Goal: Transaction & Acquisition: Book appointment/travel/reservation

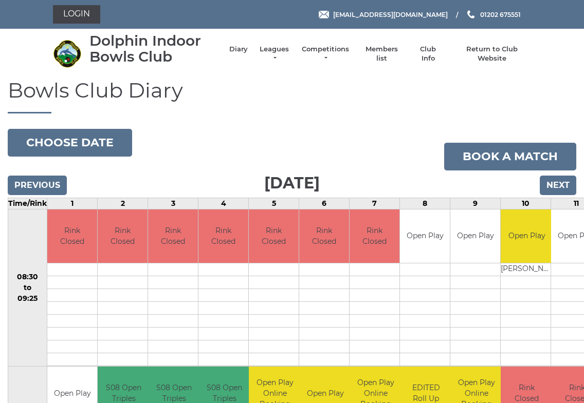
scroll to position [2, 0]
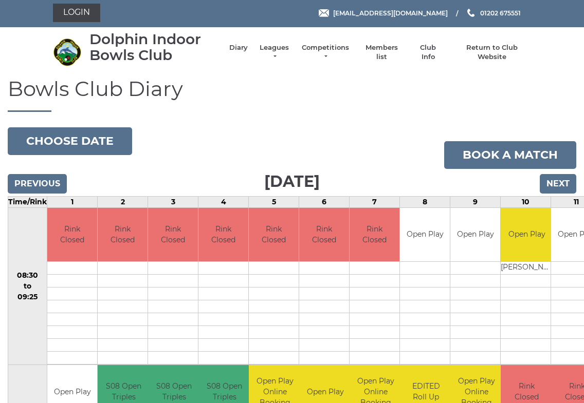
click at [75, 12] on link "Login" at bounding box center [76, 13] width 47 height 19
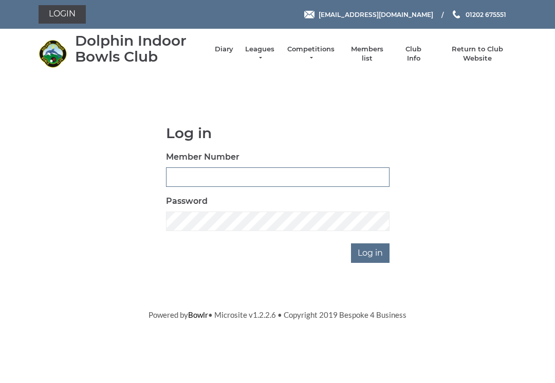
click at [190, 173] on input "Member Number" at bounding box center [278, 178] width 224 height 20
type input "3227"
click at [371, 252] on input "Log in" at bounding box center [370, 254] width 39 height 20
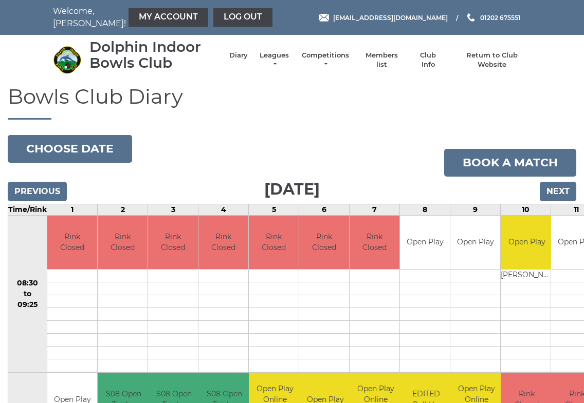
click at [521, 157] on link "Book a match" at bounding box center [510, 163] width 132 height 28
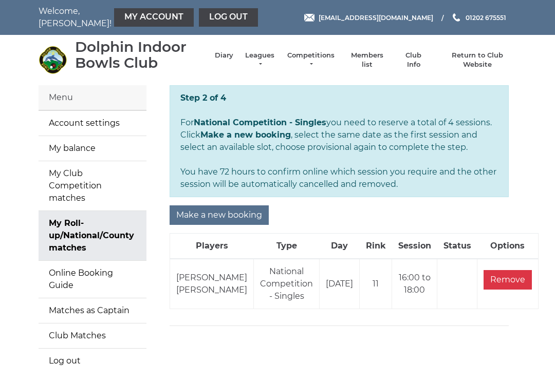
click at [485, 271] on input "Remove" at bounding box center [508, 280] width 48 height 20
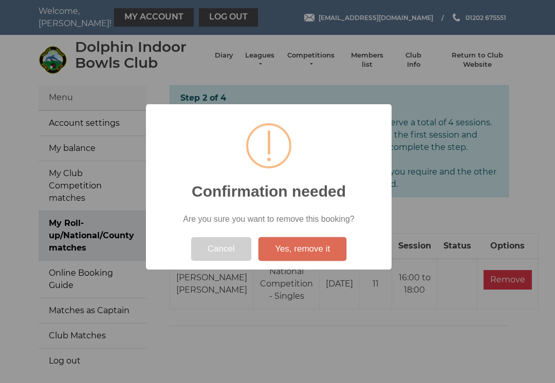
click at [307, 250] on button "Yes, remove it" at bounding box center [303, 249] width 88 height 24
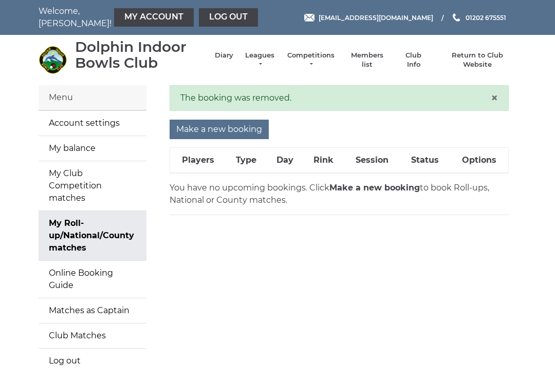
click at [209, 127] on input "Make a new booking" at bounding box center [219, 130] width 99 height 20
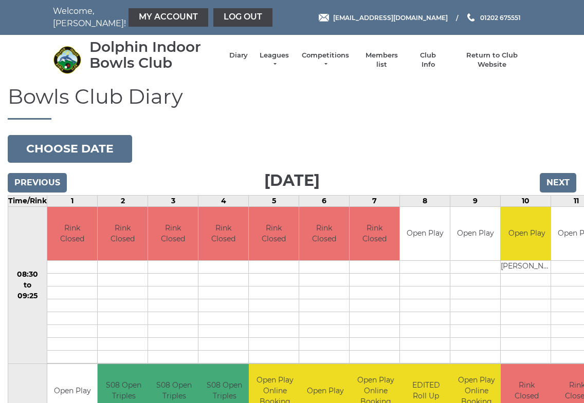
scroll to position [2, 0]
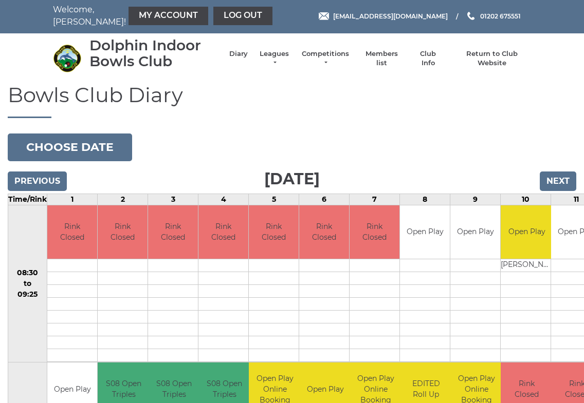
click at [59, 142] on button "Choose date" at bounding box center [70, 148] width 124 height 28
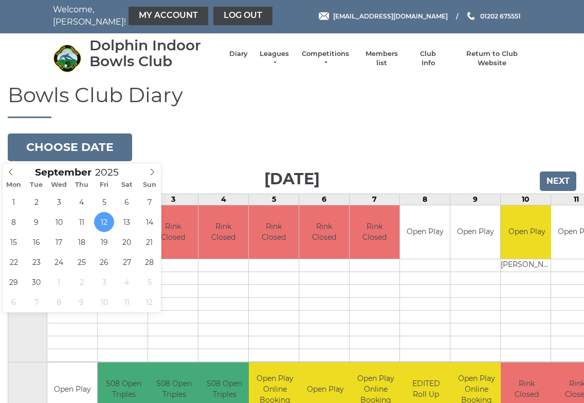
type input "[DATE]"
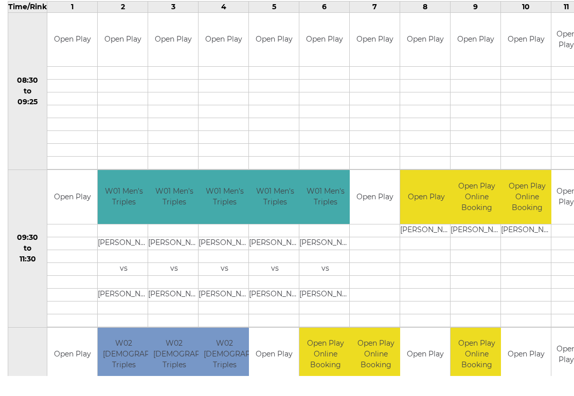
scroll to position [66, 0]
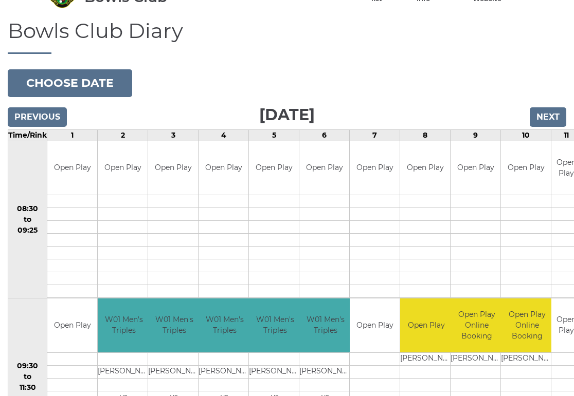
click at [21, 278] on td "08:30 to 09:25" at bounding box center [27, 220] width 39 height 158
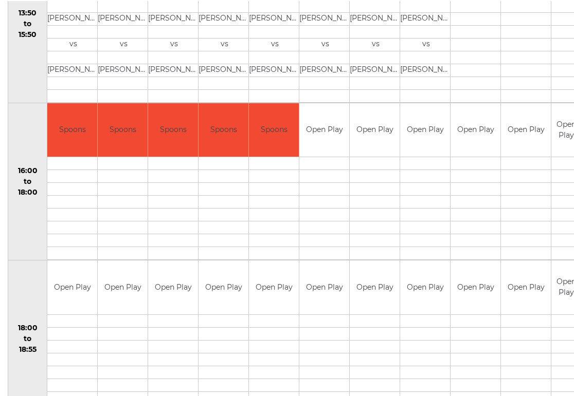
scroll to position [734, 0]
click at [0, 0] on div "Book slot" at bounding box center [0, 0] width 0 height 0
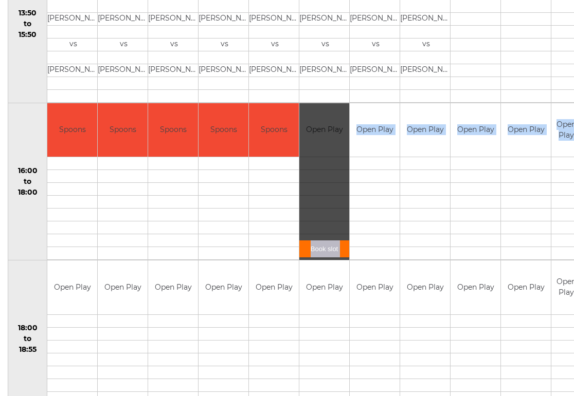
click at [315, 209] on div "Book slot" at bounding box center [324, 181] width 50 height 157
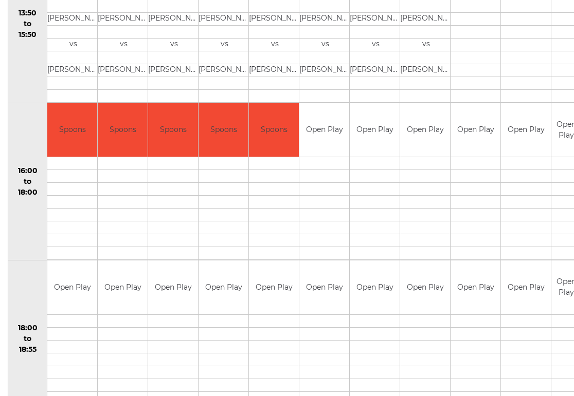
click at [0, 0] on link "Book slot" at bounding box center [0, 0] width 0 height 0
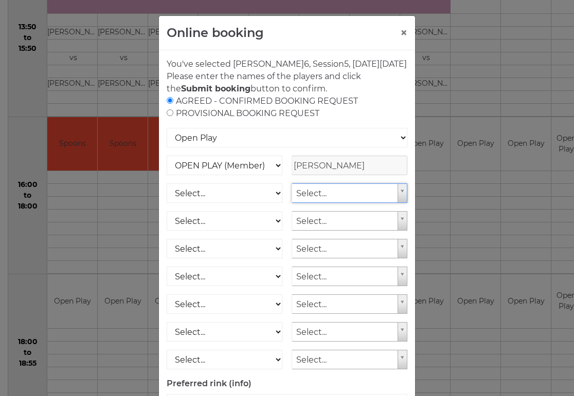
scroll to position [720, 0]
click at [403, 32] on button "×" at bounding box center [403, 33] width 7 height 12
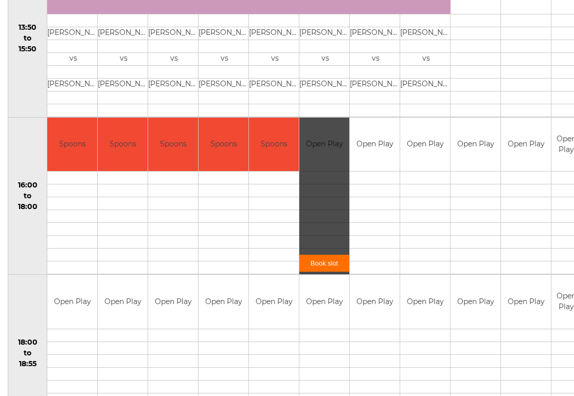
click at [21, 251] on td "16:00 to 18:00" at bounding box center [27, 196] width 39 height 158
click at [31, 242] on td "16:00 to 18:00" at bounding box center [27, 196] width 39 height 158
click at [0, 0] on link "Book slot" at bounding box center [0, 0] width 0 height 0
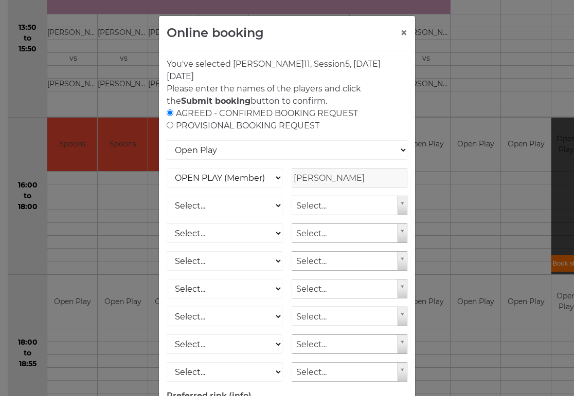
click at [172, 124] on input "radio" at bounding box center [170, 125] width 7 height 7
radio input "true"
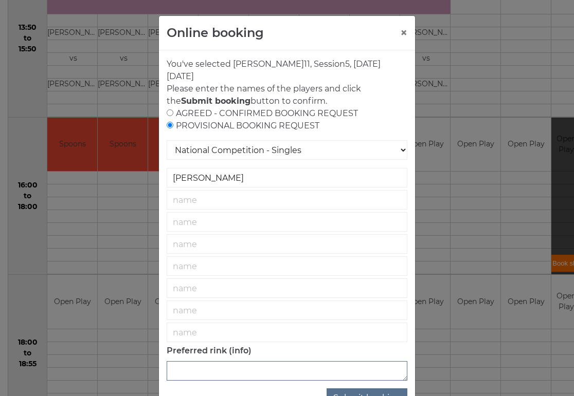
click at [176, 373] on textarea at bounding box center [287, 371] width 241 height 20
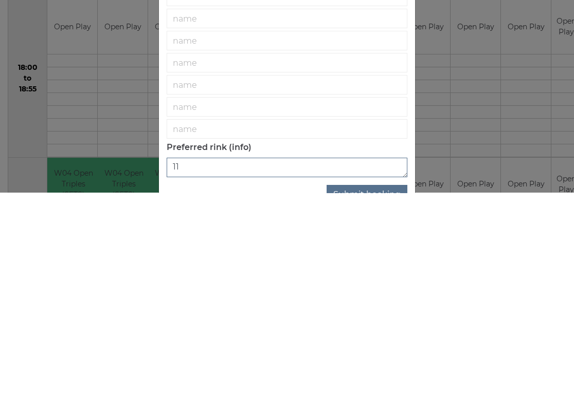
type textarea "11"
click at [371, 389] on button "Submit booking" at bounding box center [366, 399] width 81 height 20
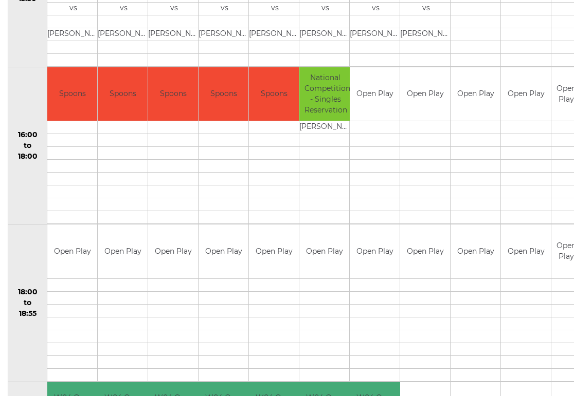
scroll to position [781, 0]
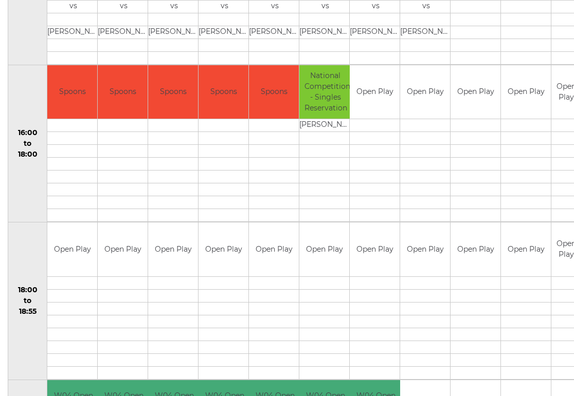
click at [565, 105] on td "Open Play" at bounding box center [566, 92] width 30 height 54
click at [317, 91] on td "National Competition - Singles Reservation" at bounding box center [325, 92] width 52 height 54
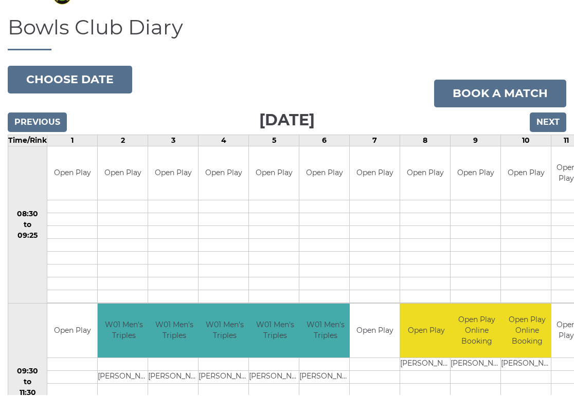
scroll to position [67, 0]
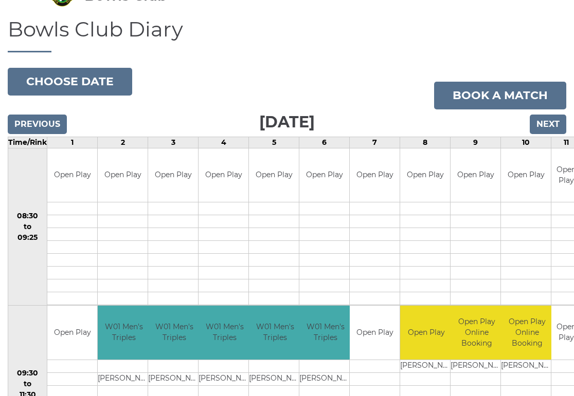
click at [499, 96] on link "Book a match" at bounding box center [500, 96] width 132 height 28
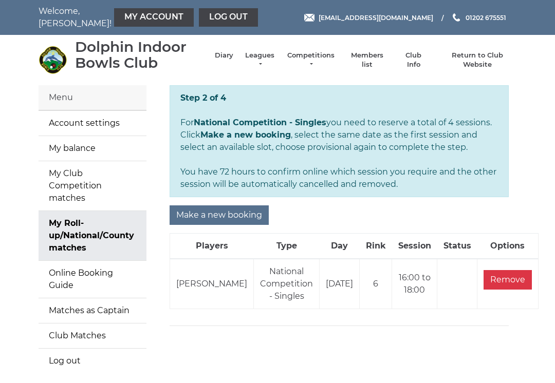
click at [485, 281] on input "Remove" at bounding box center [508, 280] width 48 height 20
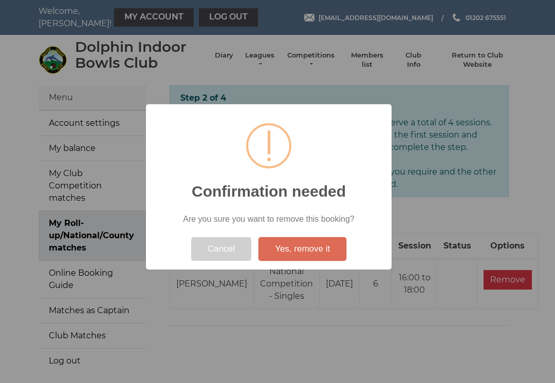
click at [303, 254] on button "Yes, remove it" at bounding box center [303, 249] width 88 height 24
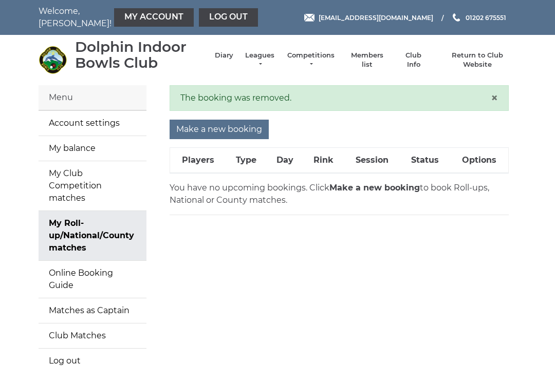
click at [62, 174] on link "My Club Competition matches" at bounding box center [93, 185] width 108 height 49
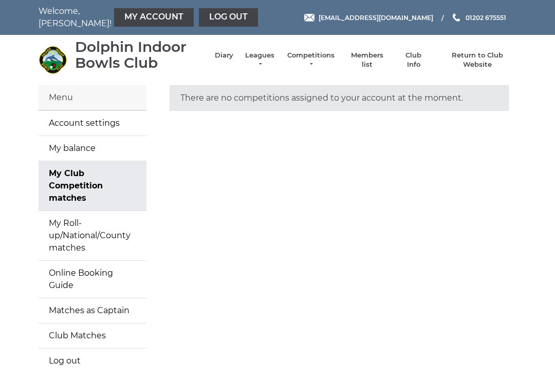
click at [47, 222] on link "My Roll-up/National/County matches" at bounding box center [93, 235] width 108 height 49
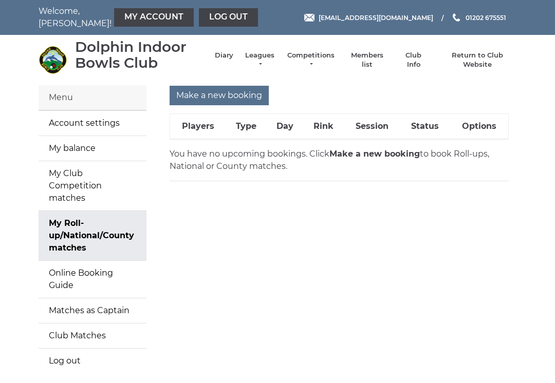
click at [228, 94] on input "Make a new booking" at bounding box center [219, 96] width 99 height 20
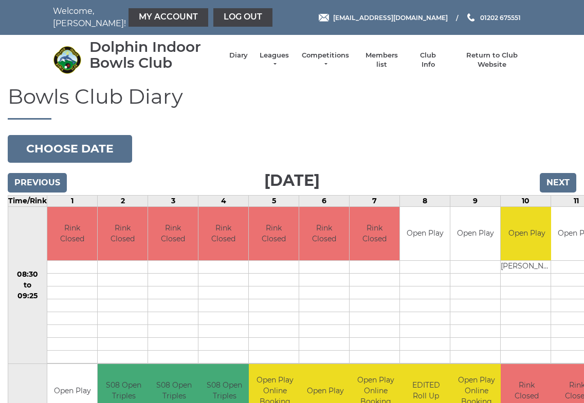
scroll to position [2, 0]
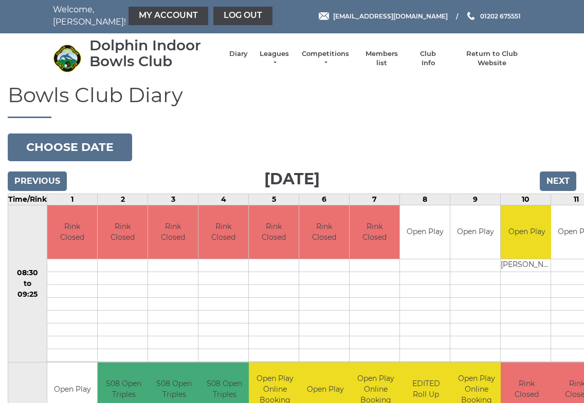
click at [49, 143] on button "Choose date" at bounding box center [70, 148] width 124 height 28
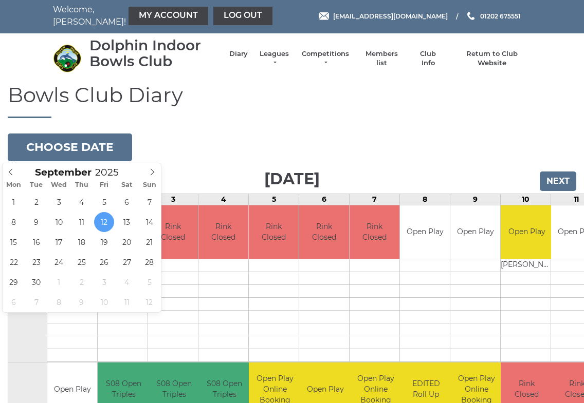
type input "2025-09-15"
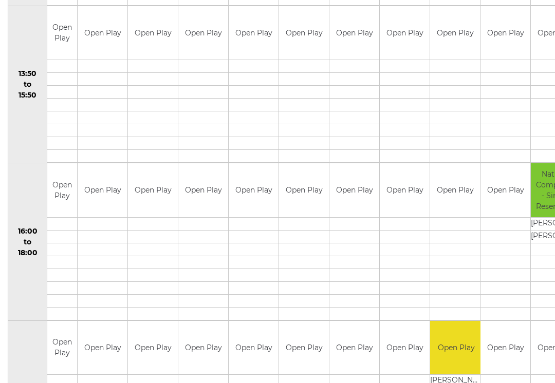
scroll to position [673, 0]
click at [541, 189] on td "National Competition - Singles Reservation" at bounding box center [557, 189] width 52 height 54
click at [542, 192] on td "National Competition - Singles Reservation" at bounding box center [557, 189] width 52 height 54
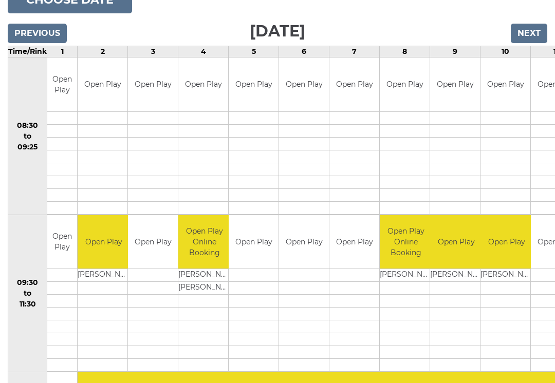
scroll to position [0, 0]
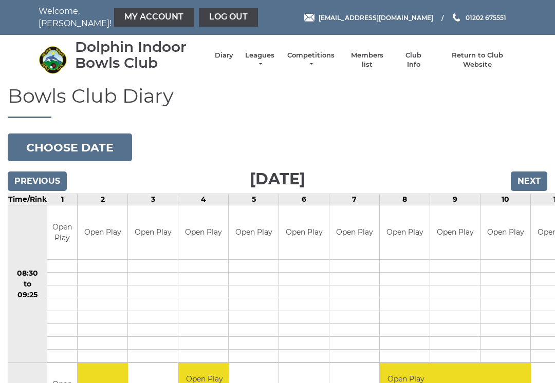
click at [134, 17] on link "My Account" at bounding box center [154, 17] width 80 height 19
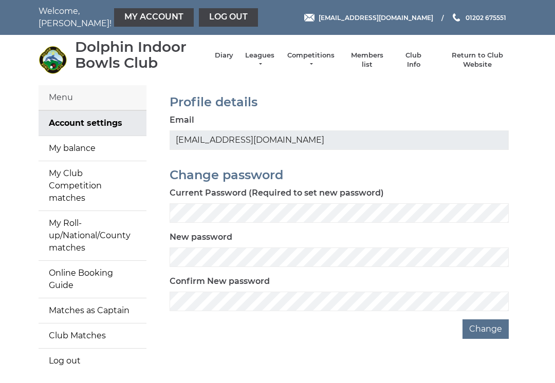
click at [203, 17] on link "Log out" at bounding box center [228, 17] width 59 height 19
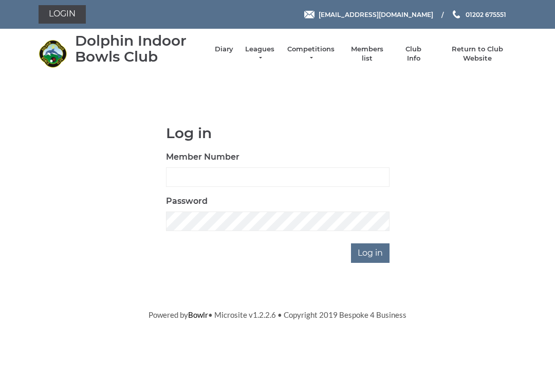
click at [474, 54] on link "Return to Club Website" at bounding box center [478, 54] width 78 height 19
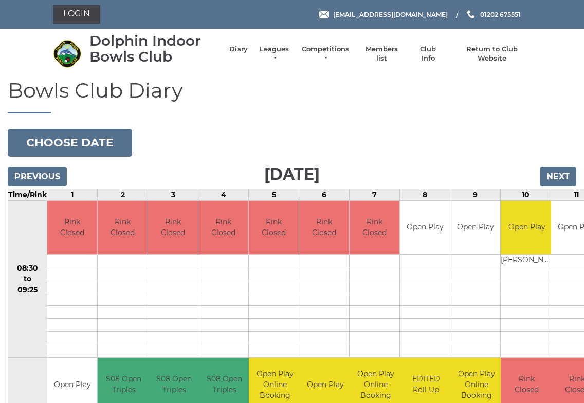
click at [77, 140] on button "Choose date" at bounding box center [70, 143] width 124 height 28
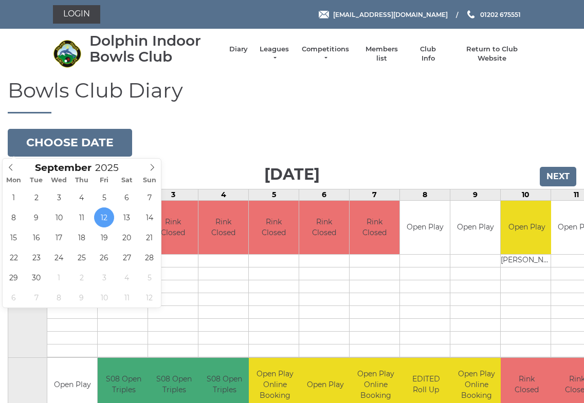
type input "[DATE]"
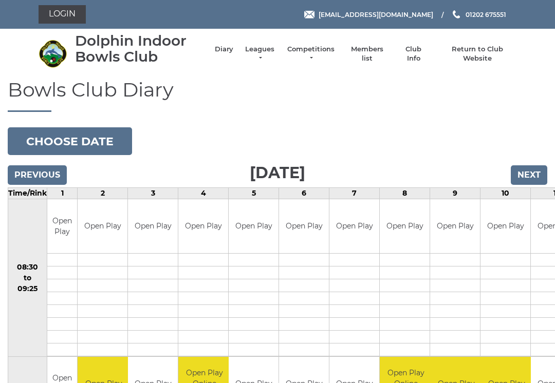
click at [60, 14] on link "Login" at bounding box center [62, 14] width 47 height 19
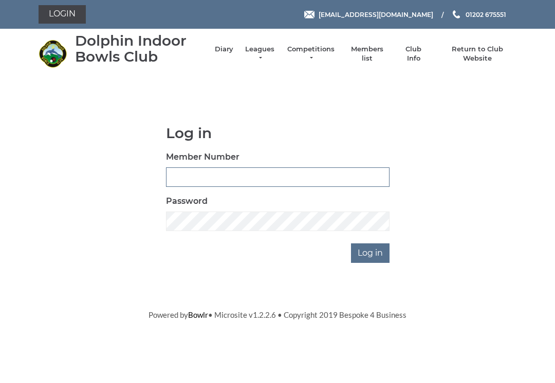
type input "3227"
click at [370, 250] on input "Log in" at bounding box center [370, 254] width 39 height 20
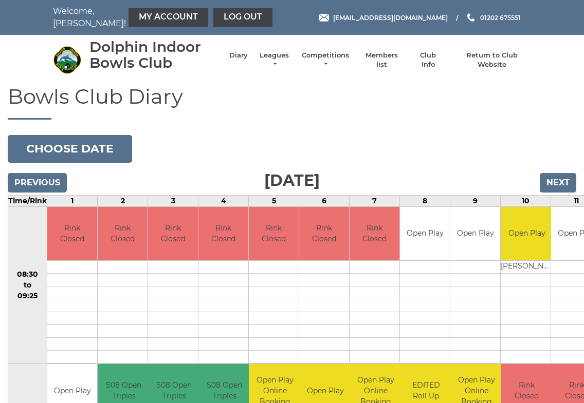
scroll to position [1, 0]
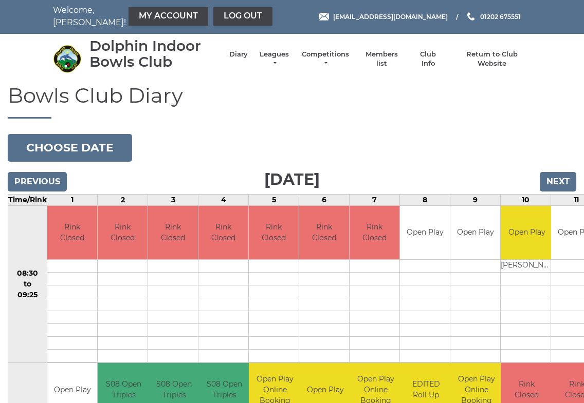
click at [61, 148] on button "Choose date" at bounding box center [70, 148] width 124 height 28
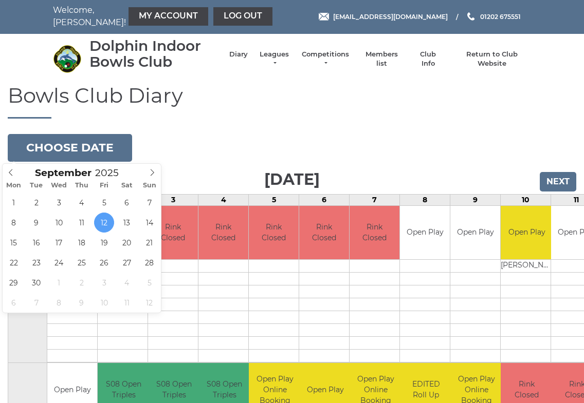
type input "[DATE]"
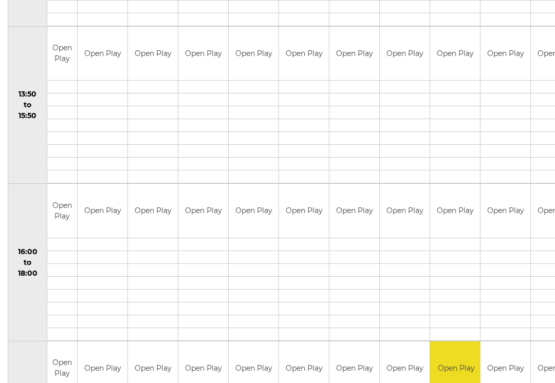
scroll to position [652, 0]
click at [0, 0] on link "Book slot" at bounding box center [0, 0] width 0 height 0
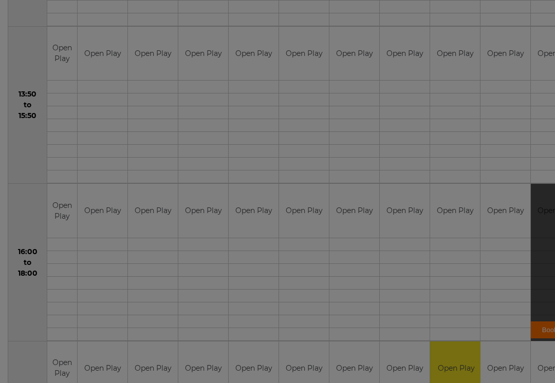
click at [0, 0] on div "Online booking × You've selected Rink 11 , Session 5 , [DATE][DATE] Please ente…" at bounding box center [0, 0] width 0 height 0
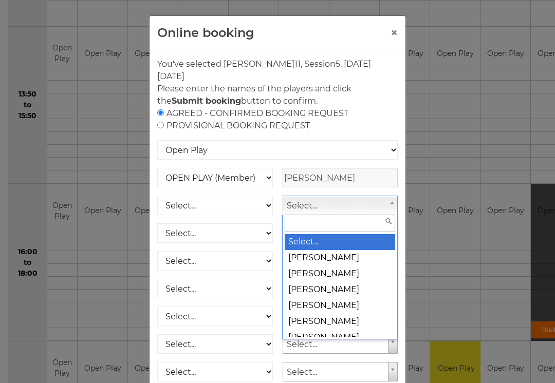
scroll to position [651, 3]
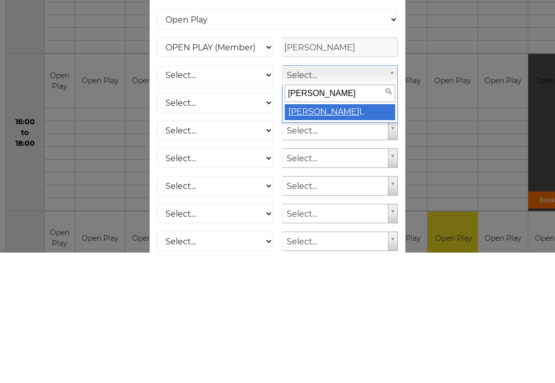
type input "[PERSON_NAME]"
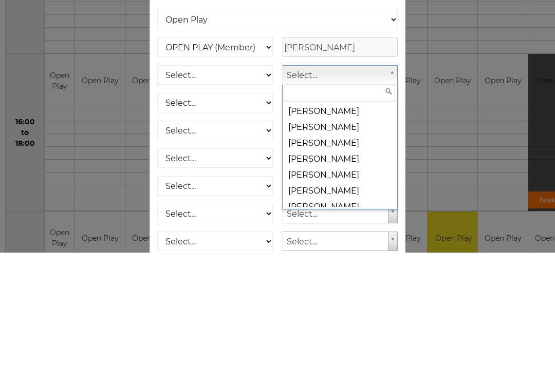
scroll to position [4285, 0]
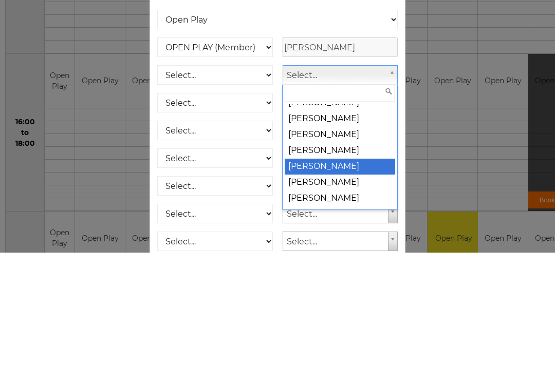
select select "1322"
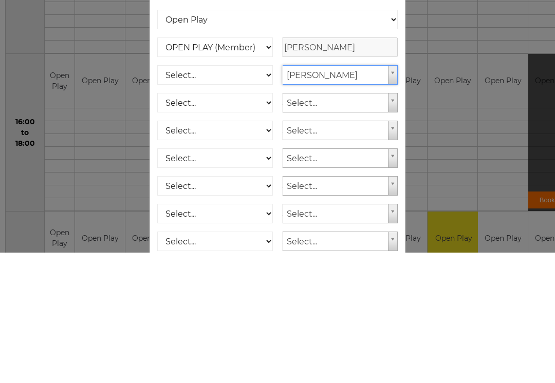
click at [542, 121] on div "Online booking × You've selected Rink 11 , Session 5 , on Monday 15th of Septem…" at bounding box center [277, 191] width 555 height 383
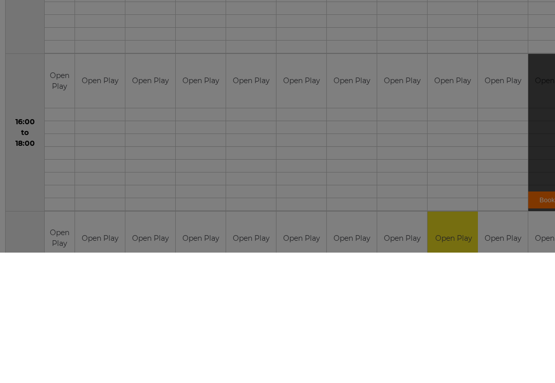
scroll to position [782, 3]
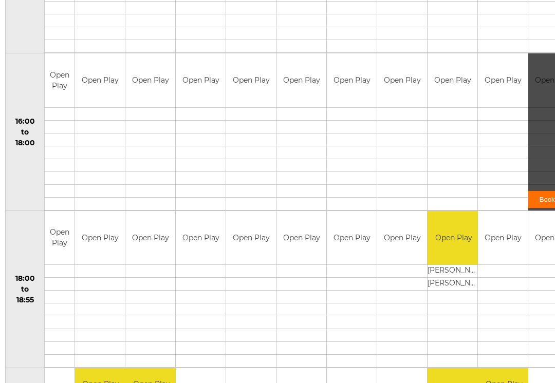
click at [539, 131] on div "Book slot" at bounding box center [553, 131] width 50 height 157
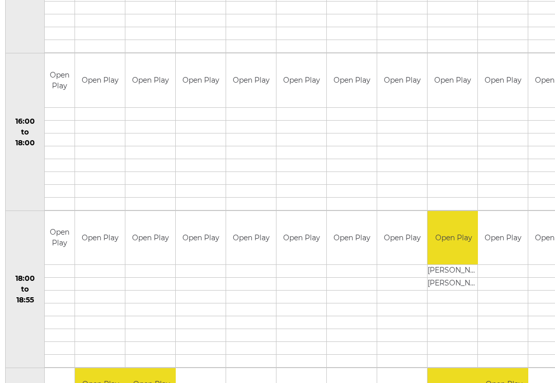
click at [0, 0] on link "Book slot" at bounding box center [0, 0] width 0 height 0
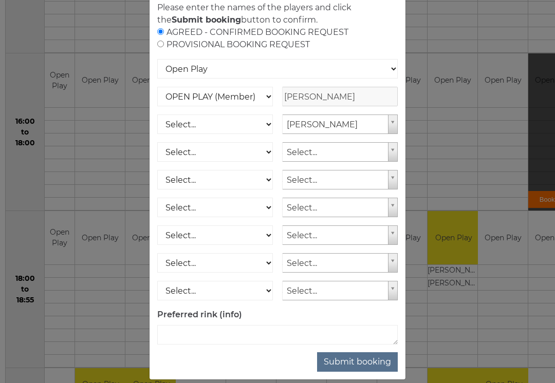
scroll to position [81, 0]
click at [375, 366] on button "Submit booking" at bounding box center [357, 363] width 81 height 20
click at [371, 364] on button "Submit booking" at bounding box center [357, 363] width 81 height 20
click at [161, 43] on input "radio" at bounding box center [160, 44] width 7 height 7
radio input "true"
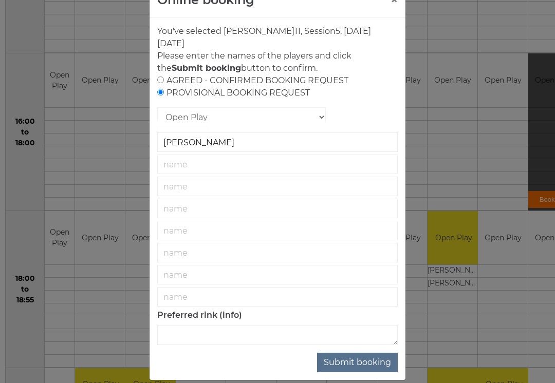
scroll to position [32, 0]
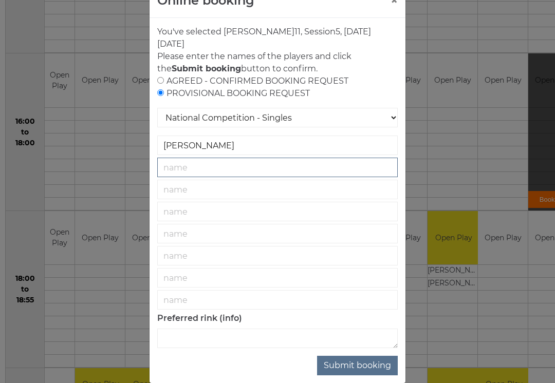
click at [182, 170] on input "text" at bounding box center [277, 168] width 241 height 20
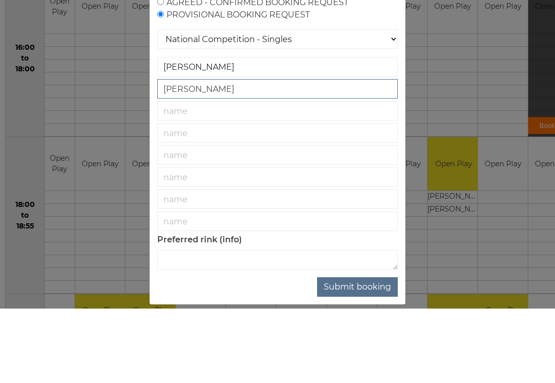
scroll to position [35, 0]
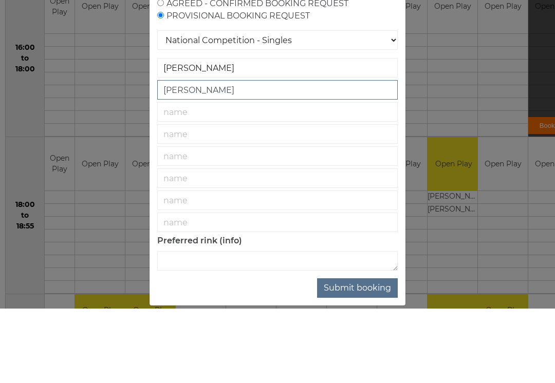
type input "[PERSON_NAME]"
click at [344, 105] on select "National Competition - Singles National Competition - Pairs National Competitio…" at bounding box center [277, 115] width 241 height 20
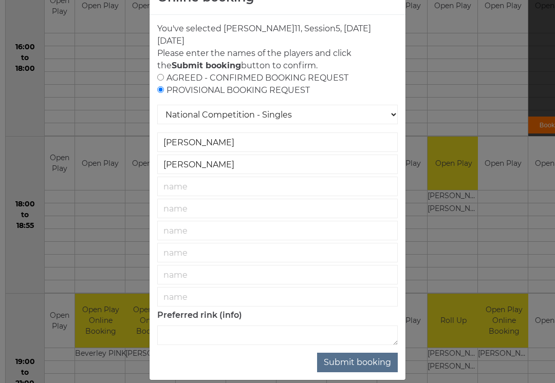
click at [368, 366] on button "Submit booking" at bounding box center [357, 363] width 81 height 20
click at [357, 368] on button "Submit booking" at bounding box center [357, 363] width 81 height 20
click at [352, 367] on button "Submit booking" at bounding box center [357, 363] width 81 height 20
click at [351, 366] on button "Submit booking" at bounding box center [357, 363] width 81 height 20
click at [354, 364] on button "Submit booking" at bounding box center [357, 363] width 81 height 20
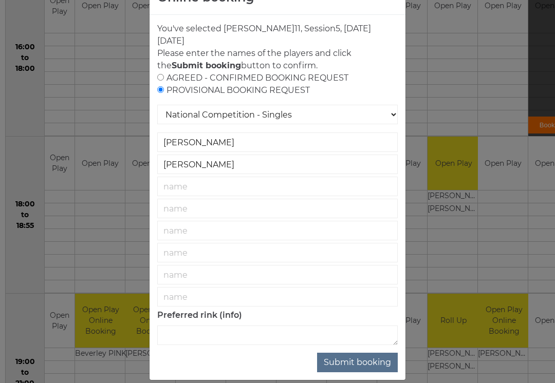
click at [352, 364] on button "Submit booking" at bounding box center [357, 363] width 81 height 20
click at [355, 364] on button "Submit booking" at bounding box center [357, 363] width 81 height 20
click at [357, 363] on button "Submit booking" at bounding box center [357, 363] width 81 height 20
click at [362, 363] on button "Submit booking" at bounding box center [357, 363] width 81 height 20
click at [365, 368] on button "Submit booking" at bounding box center [357, 363] width 81 height 20
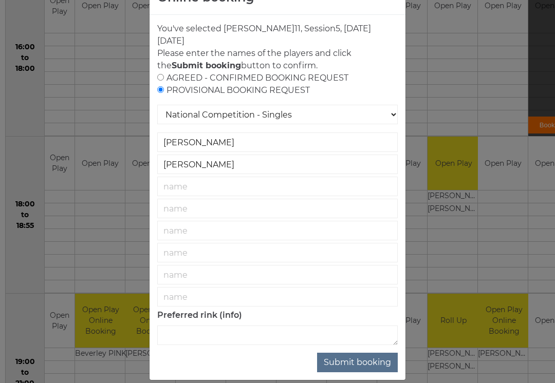
click at [362, 368] on button "Submit booking" at bounding box center [357, 363] width 81 height 20
click at [359, 369] on button "Submit booking" at bounding box center [357, 363] width 81 height 20
click at [355, 368] on button "Submit booking" at bounding box center [357, 363] width 81 height 20
click at [353, 367] on button "Submit booking" at bounding box center [357, 363] width 81 height 20
click at [348, 367] on button "Submit booking" at bounding box center [357, 363] width 81 height 20
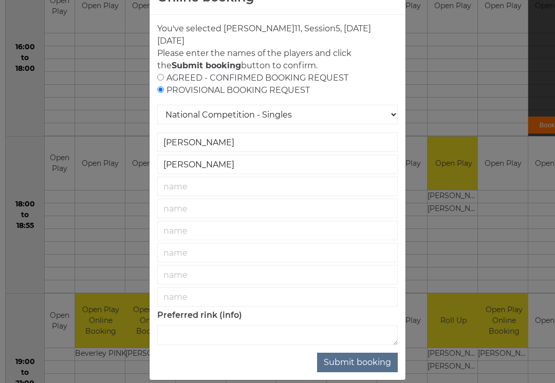
click at [349, 366] on button "Submit booking" at bounding box center [357, 363] width 81 height 20
click at [366, 372] on button "Submit booking" at bounding box center [357, 363] width 81 height 20
click at [371, 371] on button "Submit booking" at bounding box center [357, 363] width 81 height 20
click at [377, 372] on button "Submit booking" at bounding box center [357, 363] width 81 height 20
click at [369, 372] on button "Submit booking" at bounding box center [357, 363] width 81 height 20
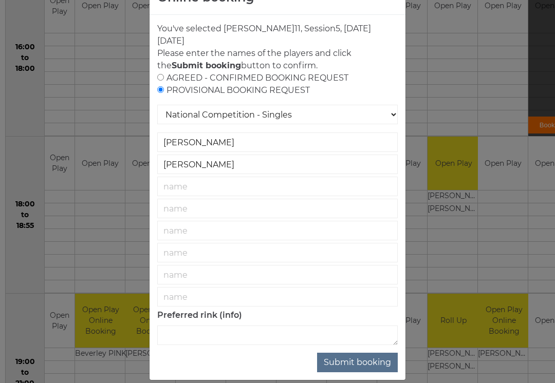
click at [337, 366] on button "Submit booking" at bounding box center [357, 363] width 81 height 20
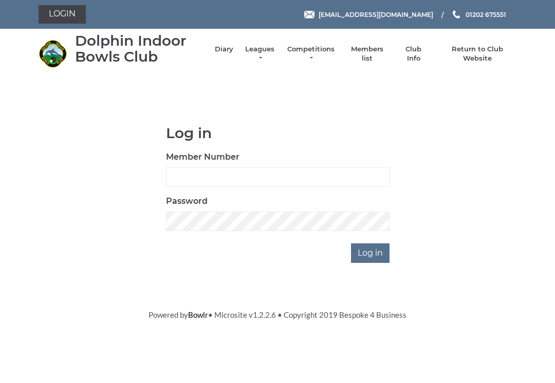
click at [475, 57] on link "Return to Club Website" at bounding box center [478, 54] width 78 height 19
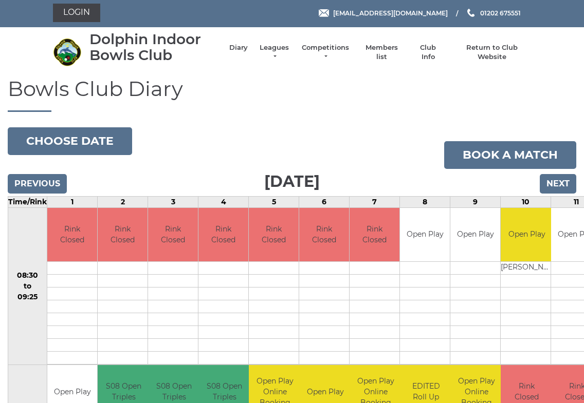
scroll to position [2, 0]
click at [77, 14] on link "Login" at bounding box center [76, 13] width 47 height 19
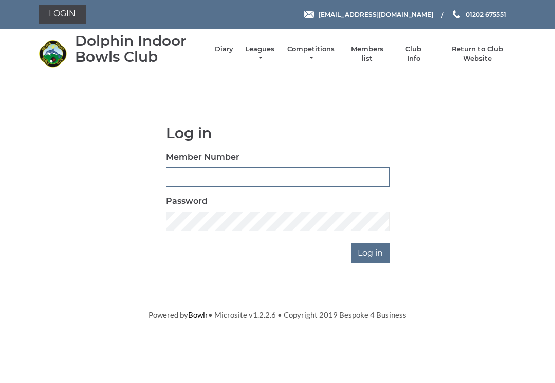
type input "3227"
click at [371, 252] on input "Log in" at bounding box center [370, 254] width 39 height 20
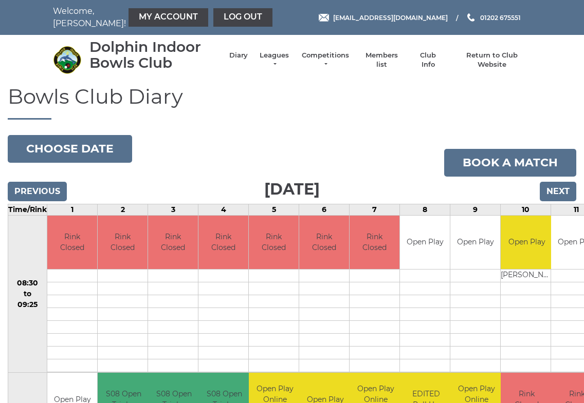
scroll to position [2, 0]
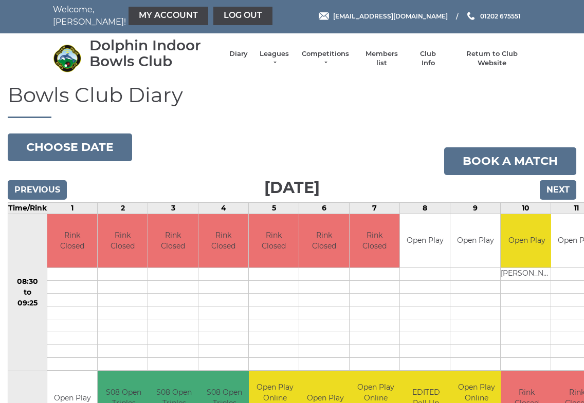
click at [400, 261] on td "Open Play" at bounding box center [425, 241] width 50 height 54
click at [505, 159] on link "Book a match" at bounding box center [510, 162] width 132 height 28
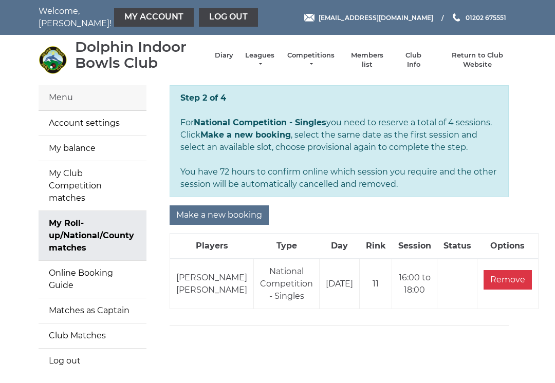
click at [257, 360] on div "Step 2 of 4 For National Competition - Singles you need to reserve a total of 4…" at bounding box center [339, 235] width 370 height 301
click at [400, 356] on div "Step 2 of 4 For National Competition - Singles you need to reserve a total of 4…" at bounding box center [339, 235] width 370 height 301
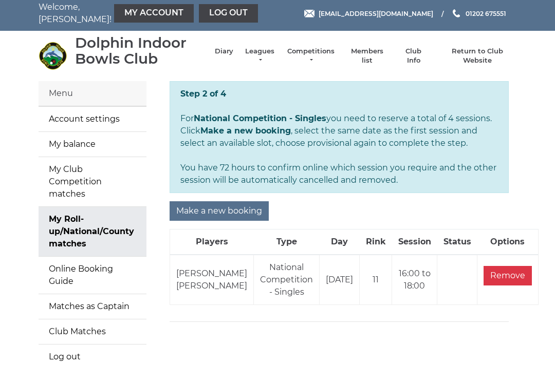
scroll to position [22, 0]
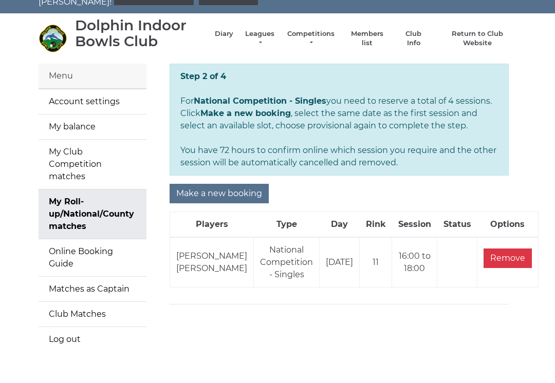
click at [205, 74] on strong "Step 2 of 4" at bounding box center [203, 76] width 46 height 10
click at [196, 152] on div "Step 2 of 4 For National Competition - Singles you need to reserve a total of 4…" at bounding box center [339, 120] width 339 height 112
click at [308, 194] on div "Make a new booking" at bounding box center [339, 194] width 339 height 20
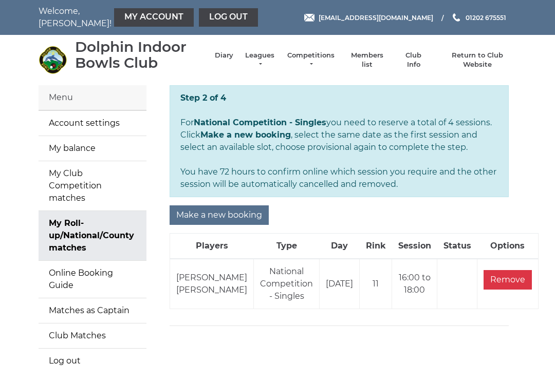
click at [320, 287] on td "15/09/2025" at bounding box center [340, 284] width 40 height 50
click at [219, 287] on td "John BRUDENELL Betty Earl" at bounding box center [212, 284] width 84 height 50
click at [191, 281] on td "John BRUDENELL Betty Earl" at bounding box center [212, 284] width 84 height 50
click at [226, 288] on td "John BRUDENELL Betty Earl" at bounding box center [212, 284] width 84 height 50
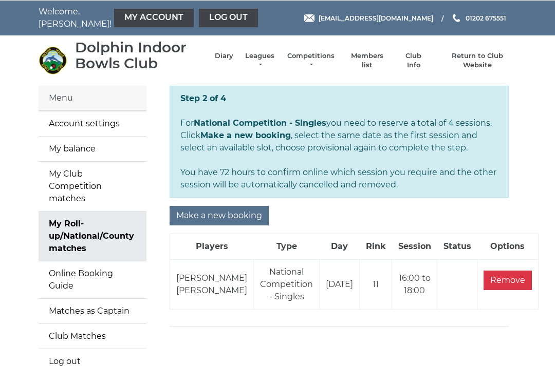
scroll to position [1, 0]
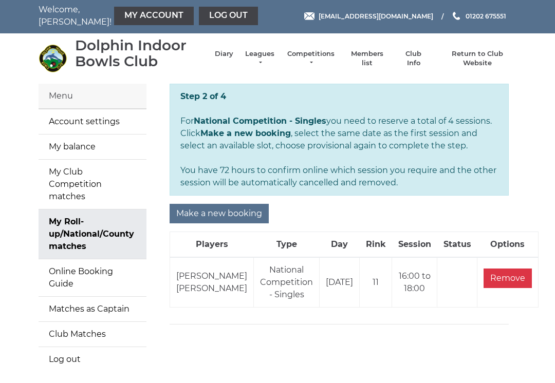
click at [241, 214] on input "Make a new booking" at bounding box center [219, 215] width 99 height 20
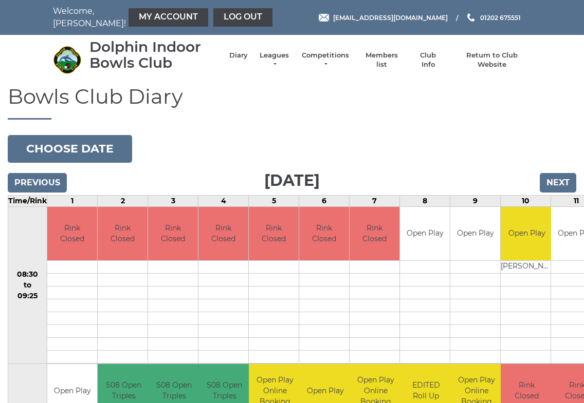
click at [41, 150] on button "Choose date" at bounding box center [70, 149] width 124 height 28
click at [13, 238] on td "08:30 to 09:25" at bounding box center [27, 286] width 39 height 158
click at [42, 151] on button "Choose date" at bounding box center [70, 149] width 124 height 28
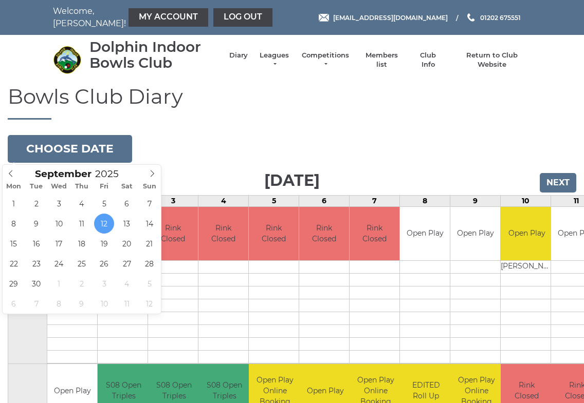
type input "[DATE]"
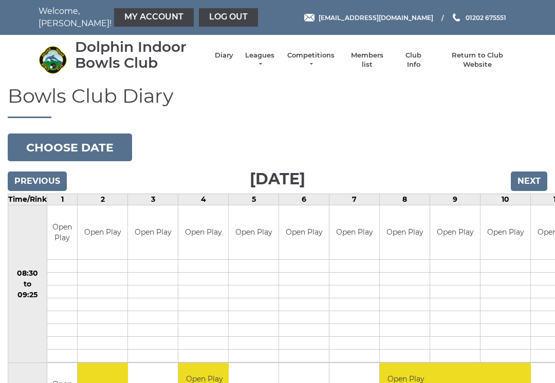
click at [472, 56] on li "Return to Club Website" at bounding box center [473, 60] width 88 height 29
